Goal: Browse casually

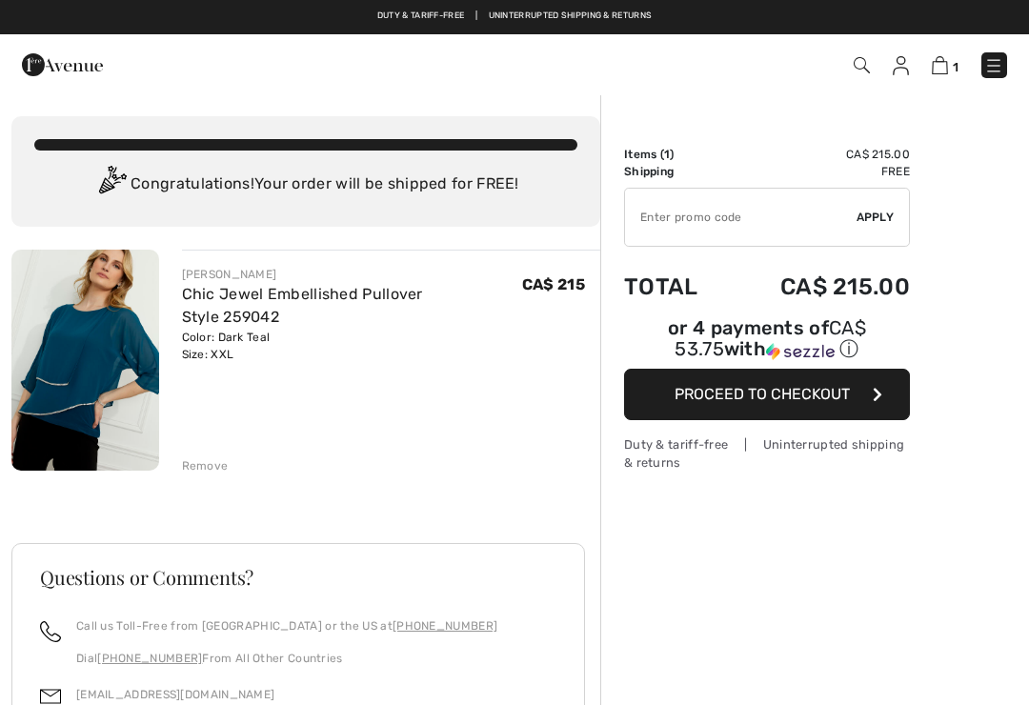
checkbox input "true"
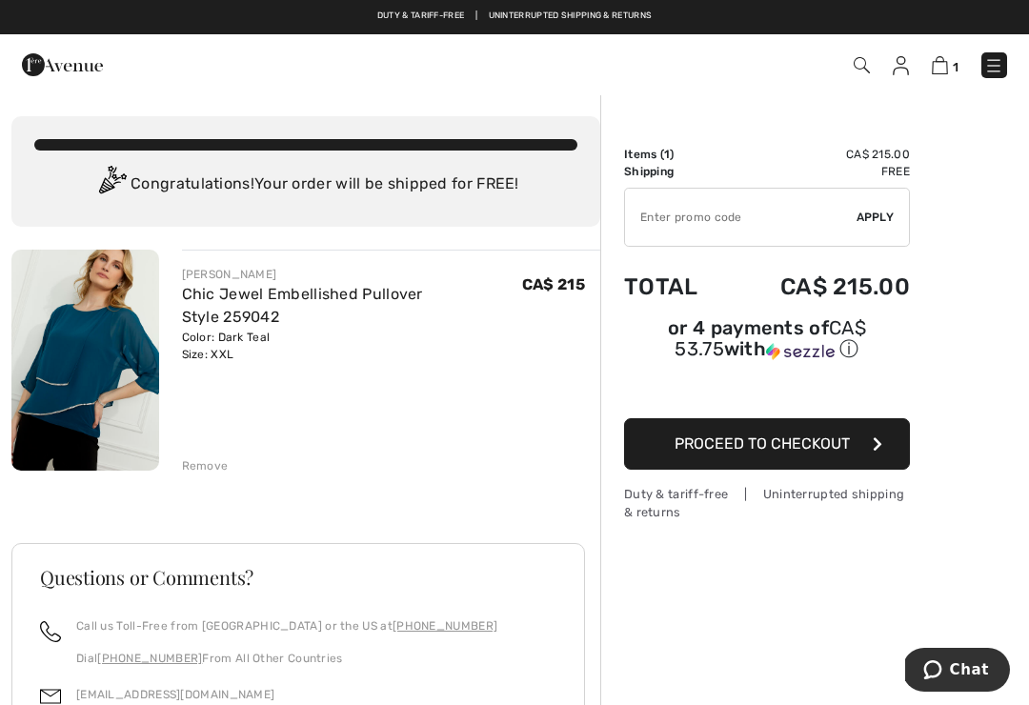
click at [97, 334] on img at bounding box center [85, 360] width 148 height 221
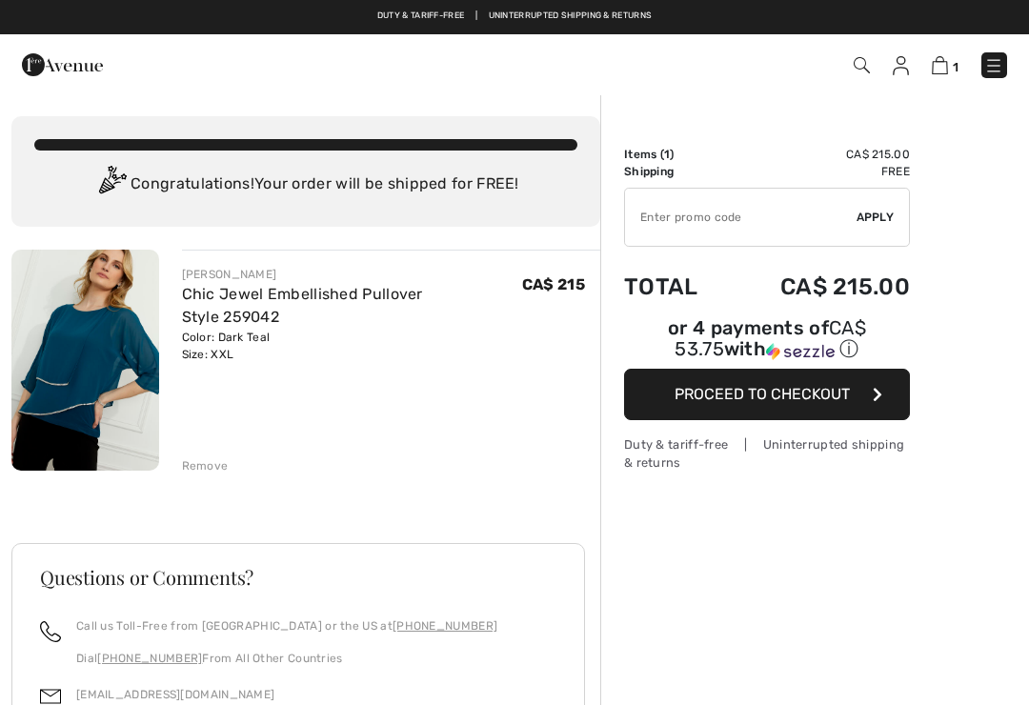
checkbox input "true"
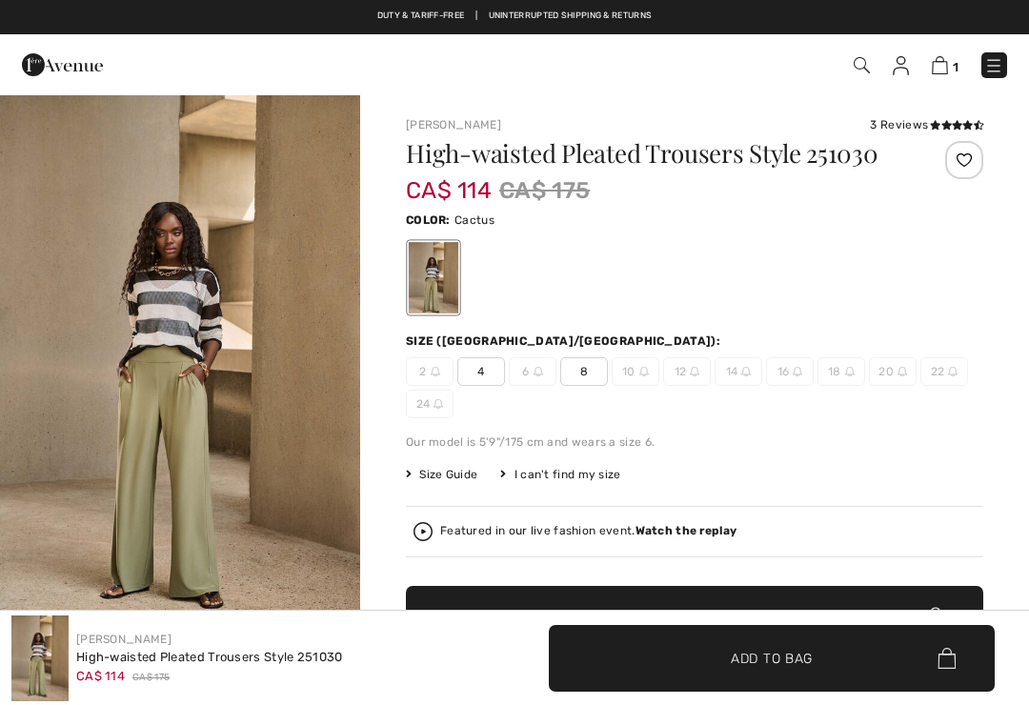
checkbox input "true"
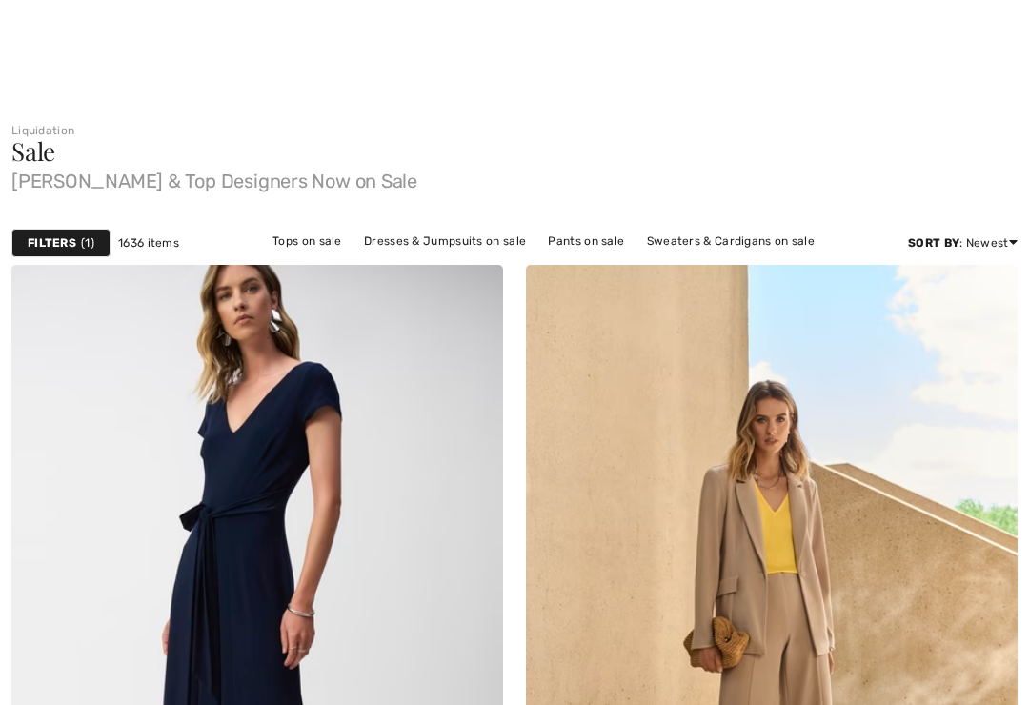
scroll to position [2139, 0]
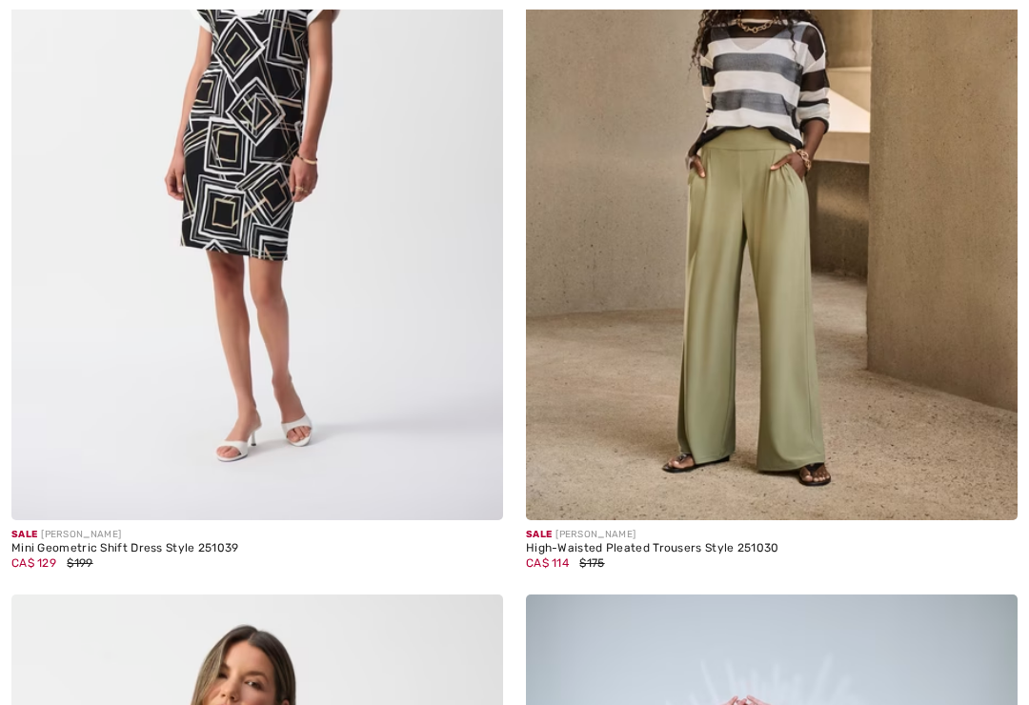
checkbox input "true"
